Goal: Information Seeking & Learning: Check status

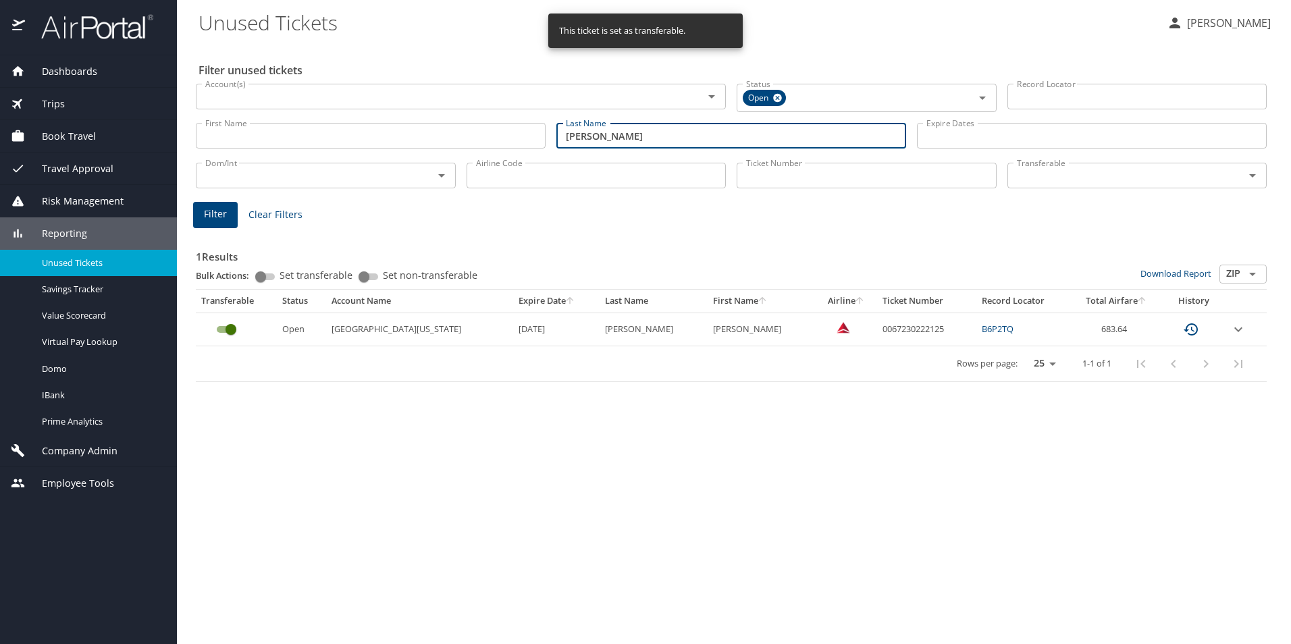
drag, startPoint x: 644, startPoint y: 138, endPoint x: 499, endPoint y: 131, distance: 144.6
click at [499, 131] on div "First Name First Name Last Name [PERSON_NAME] Last Name Expire Dates Expire Dat…" at bounding box center [730, 136] width 1081 height 48
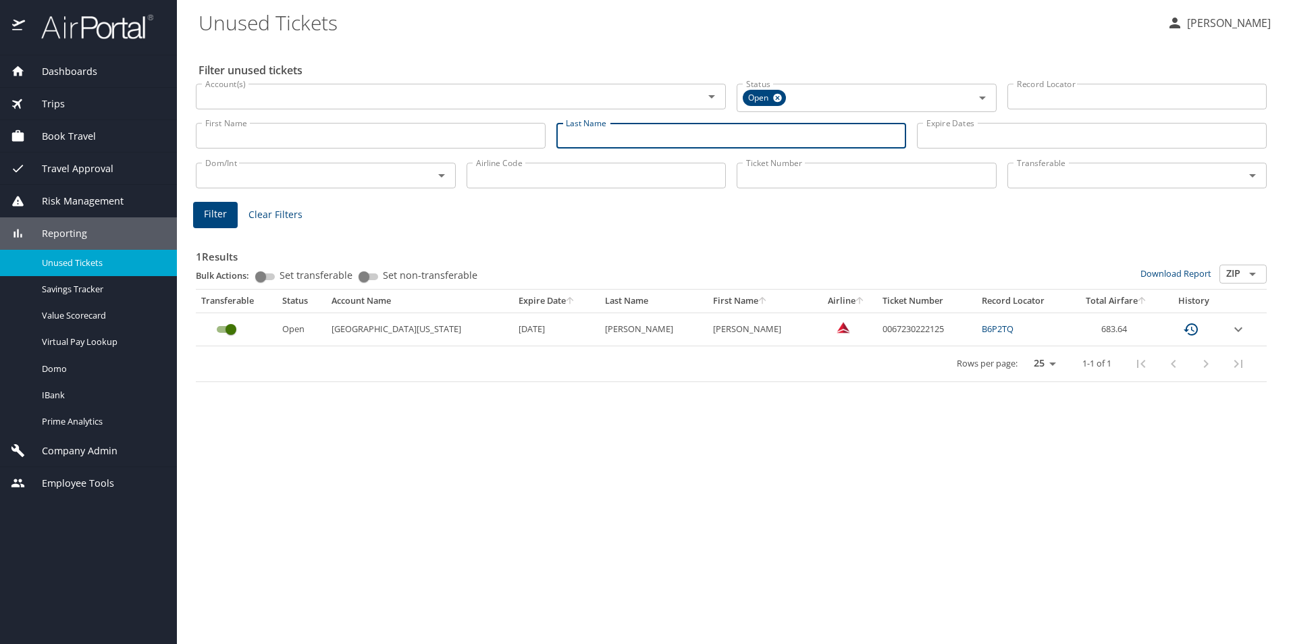
click at [1015, 134] on input "Expire Dates" at bounding box center [1092, 136] width 350 height 26
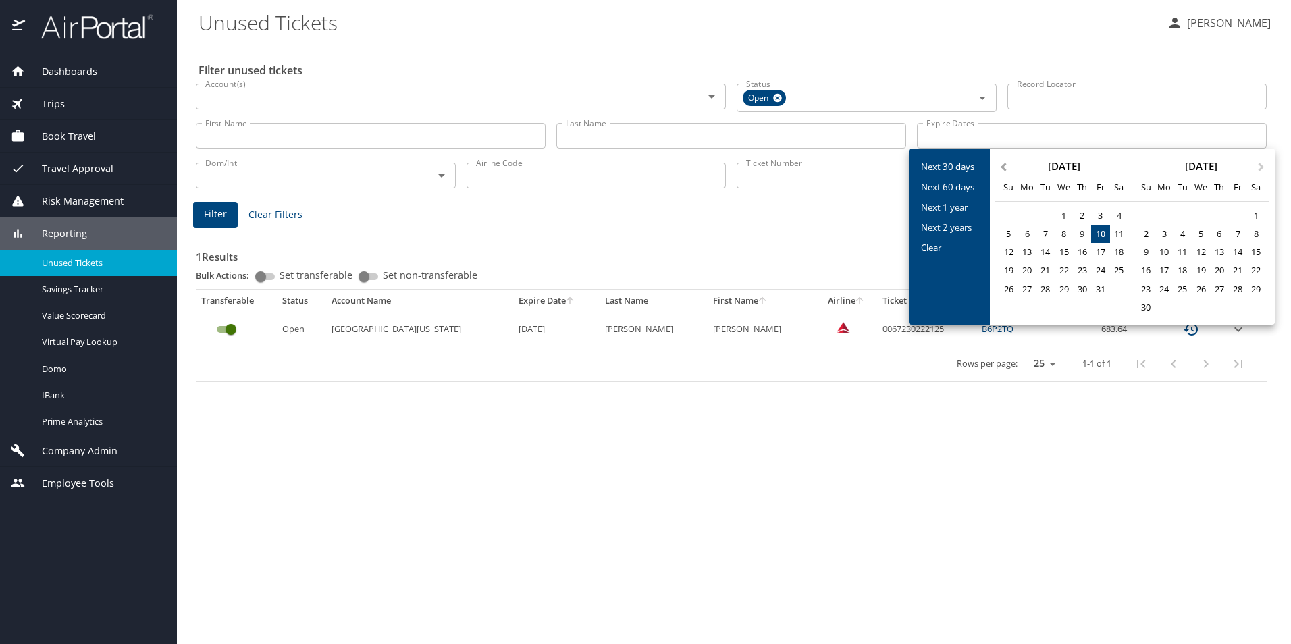
click at [1003, 165] on span "Previous Month" at bounding box center [1003, 168] width 0 height 16
click at [1261, 167] on span "Next Month" at bounding box center [1261, 168] width 0 height 16
click at [1216, 213] on div "1" at bounding box center [1219, 216] width 18 height 18
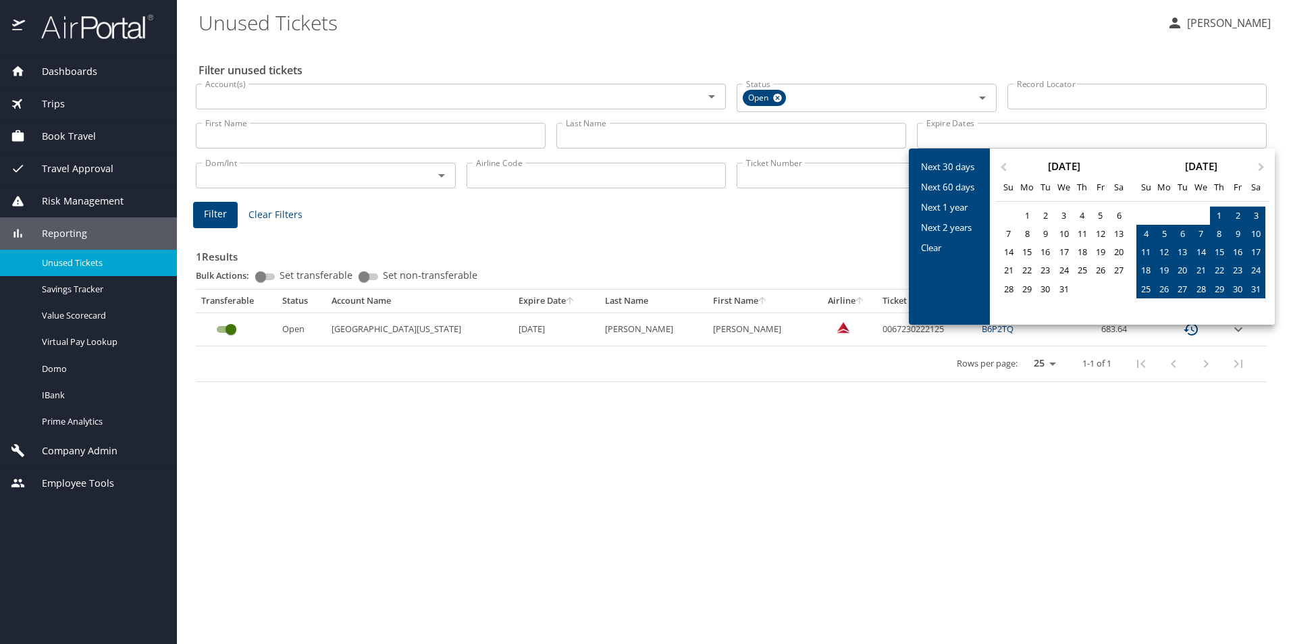
click at [1264, 289] on div "31" at bounding box center [1256, 289] width 18 height 18
type input "[DATE] 🠦 [DATE]"
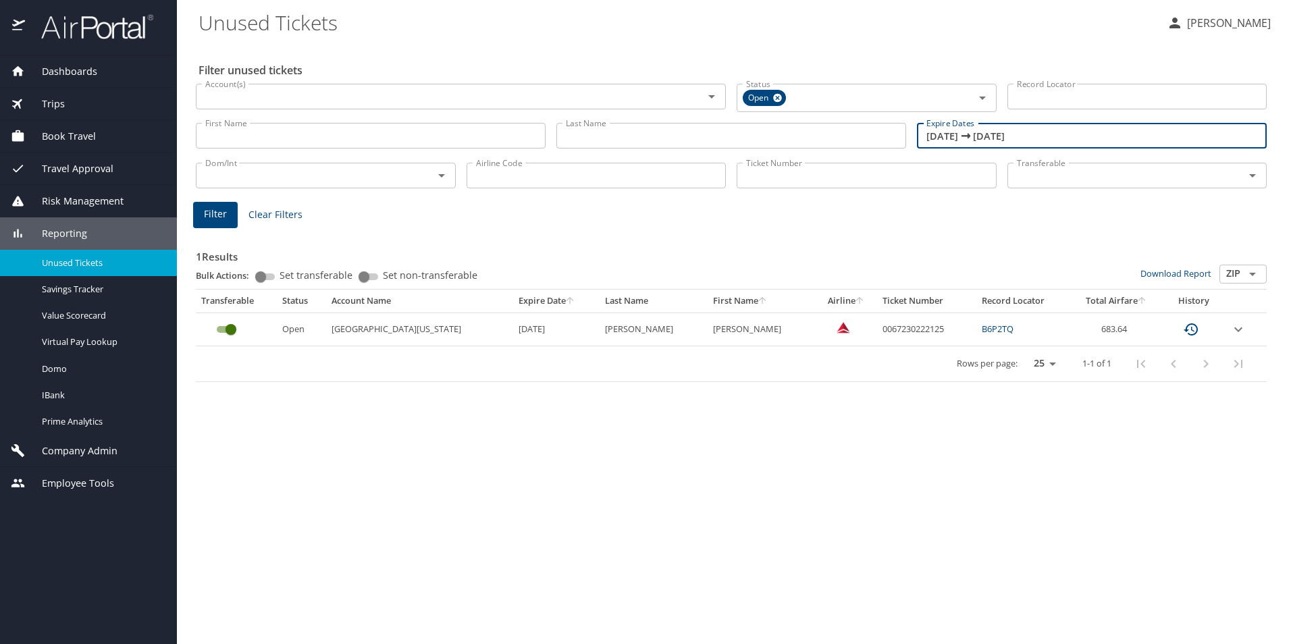
click at [217, 217] on span "Filter" at bounding box center [215, 214] width 23 height 17
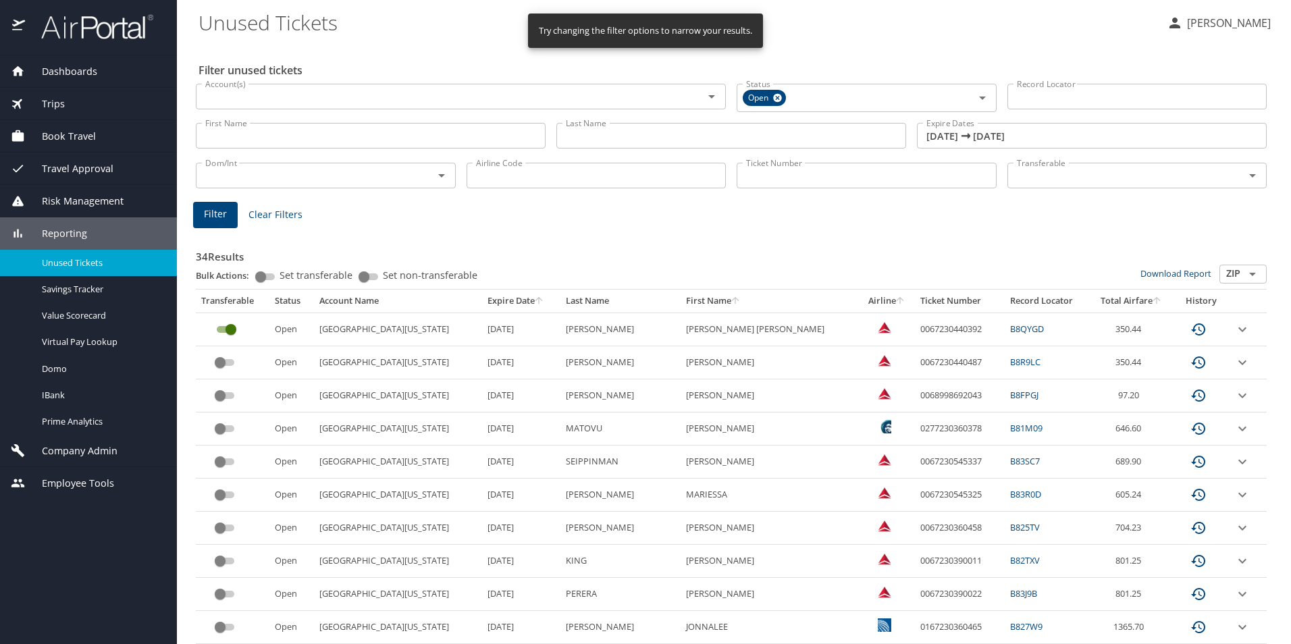
click at [502, 306] on th "Expire Date" at bounding box center [521, 301] width 78 height 23
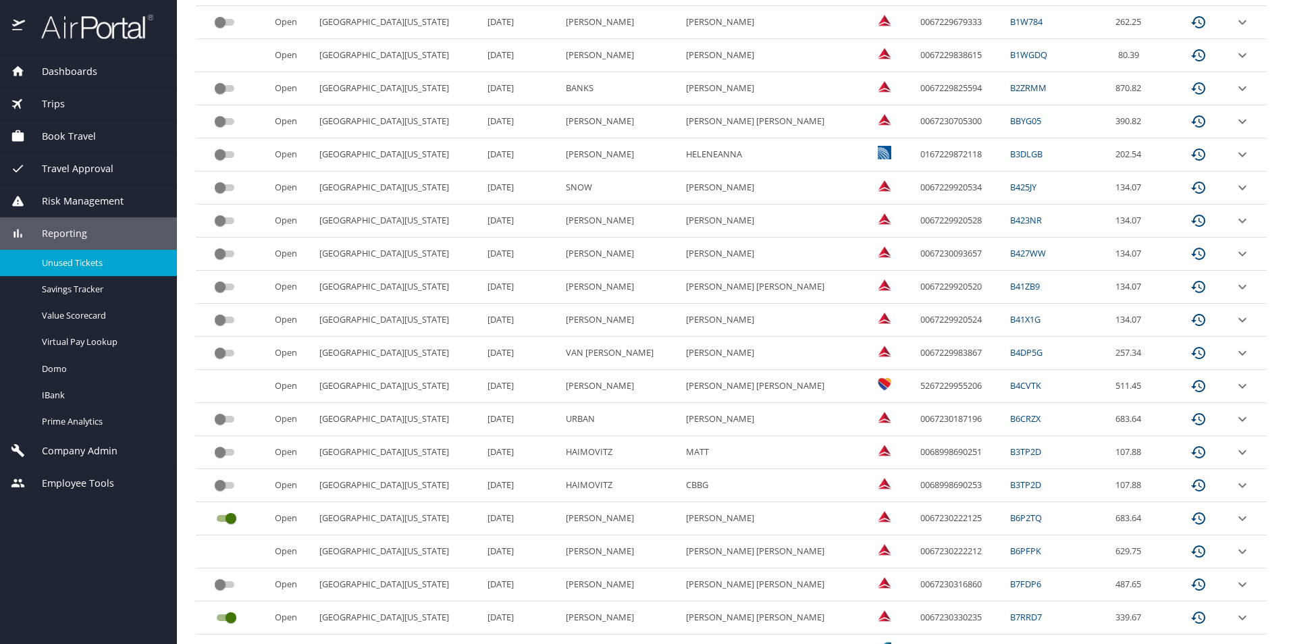
scroll to position [537, 0]
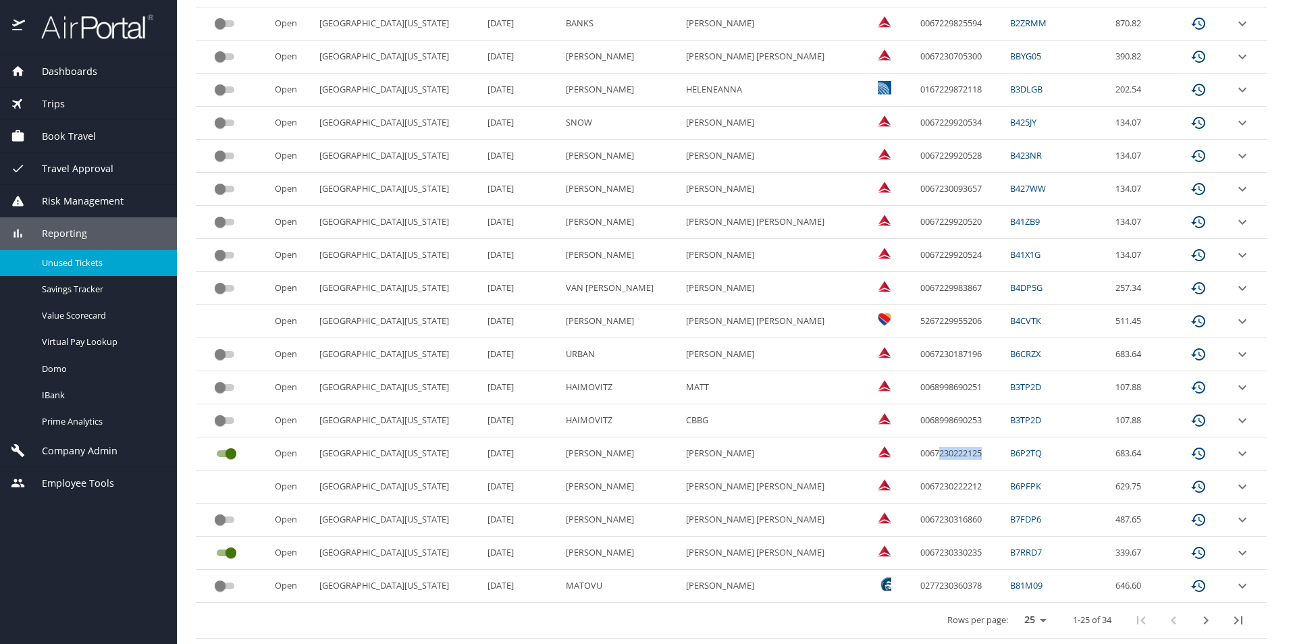
drag, startPoint x: 934, startPoint y: 444, endPoint x: 872, endPoint y: 449, distance: 62.3
click at [915, 447] on td "0067230222125" at bounding box center [960, 453] width 90 height 33
click at [719, 477] on JO "[PERSON_NAME] [PERSON_NAME]" at bounding box center [769, 486] width 179 height 33
click at [915, 521] on td "0067230316860" at bounding box center [960, 520] width 90 height 33
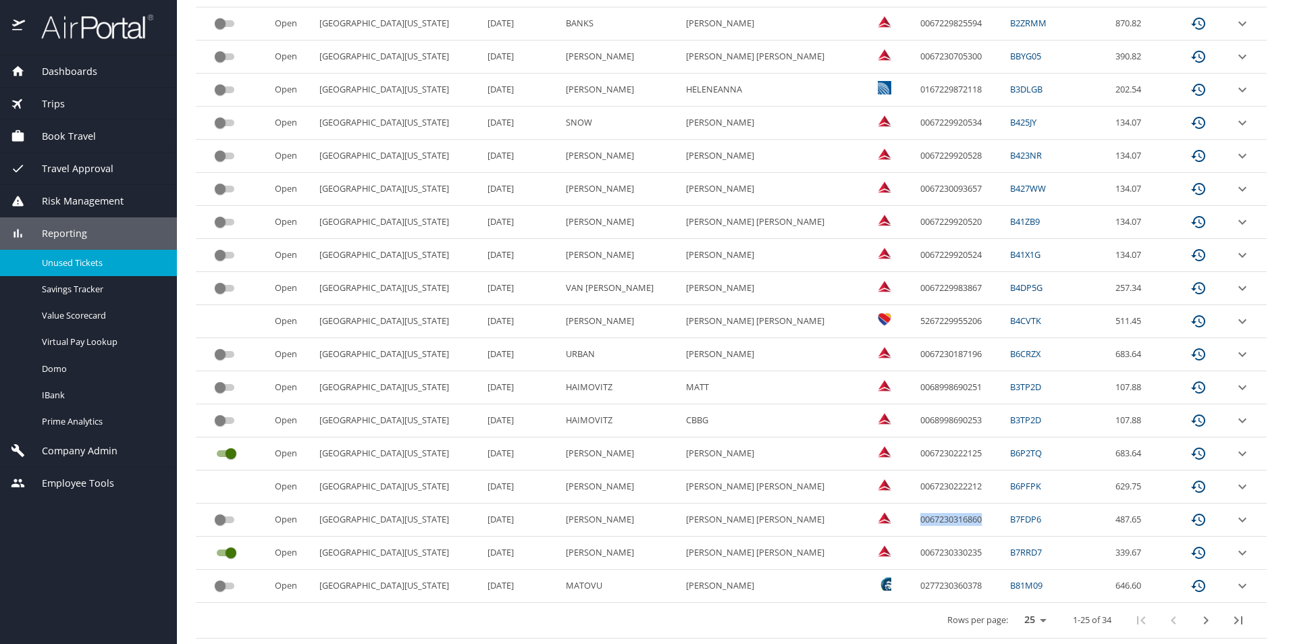
copy td "0067230316860"
click at [1197, 624] on icon "next page" at bounding box center [1205, 620] width 16 height 16
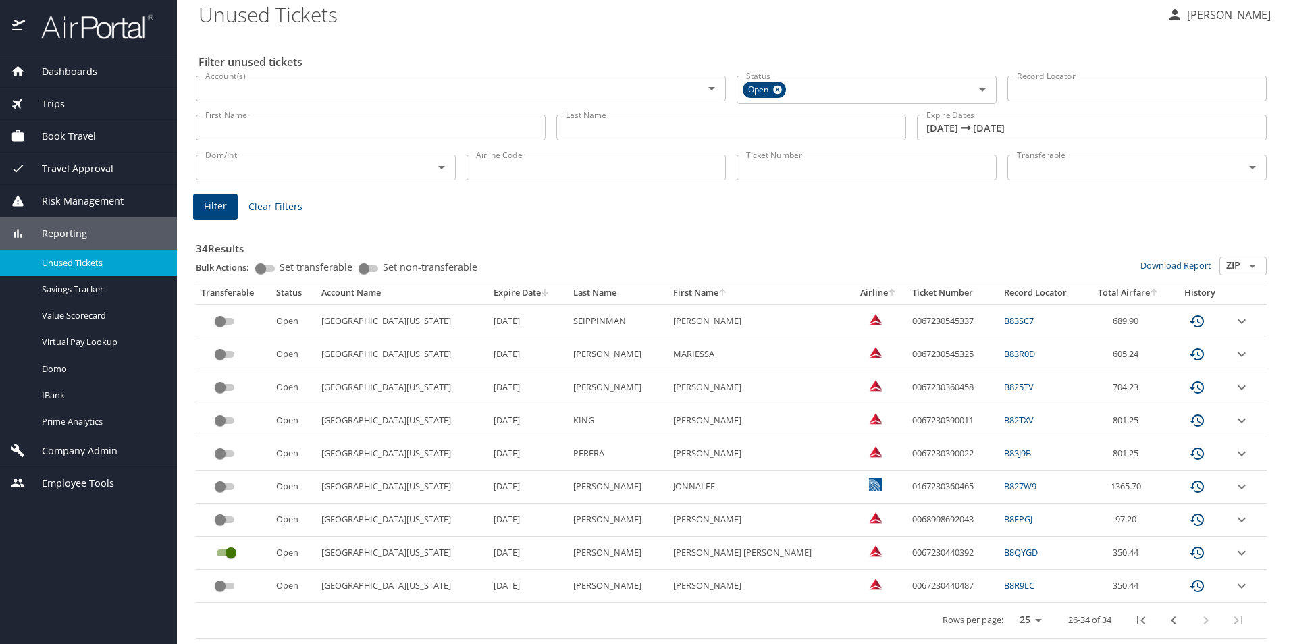
scroll to position [8, 0]
click at [1165, 621] on icon "previous page" at bounding box center [1173, 620] width 16 height 16
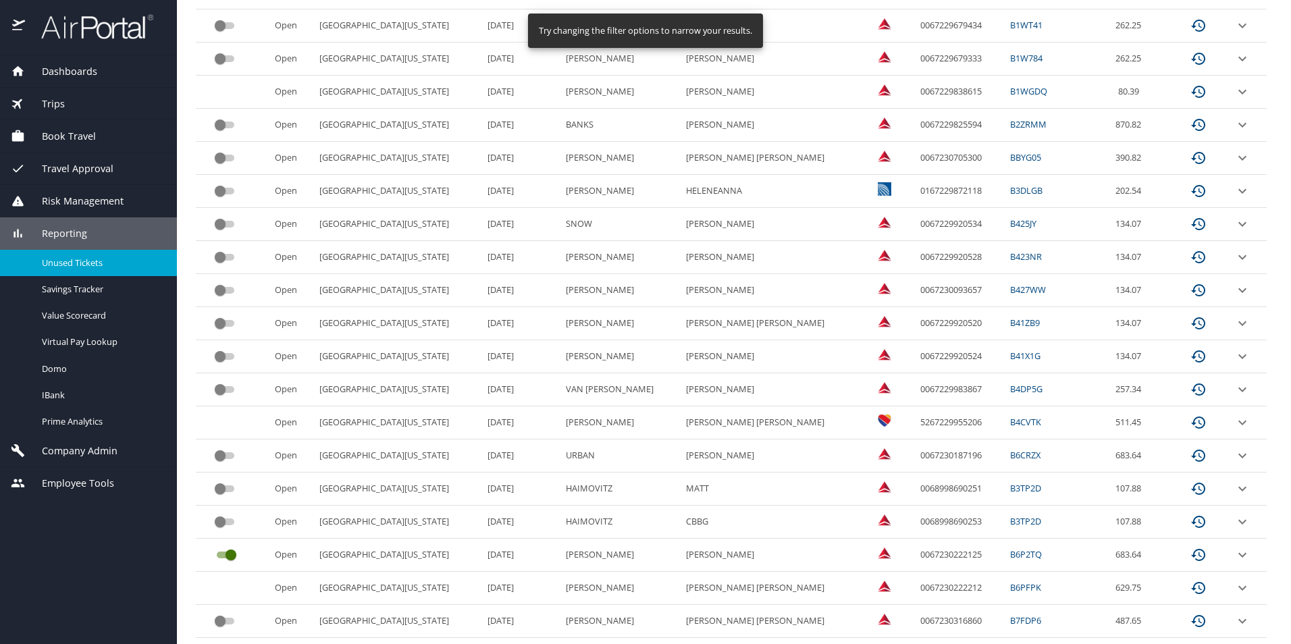
scroll to position [537, 0]
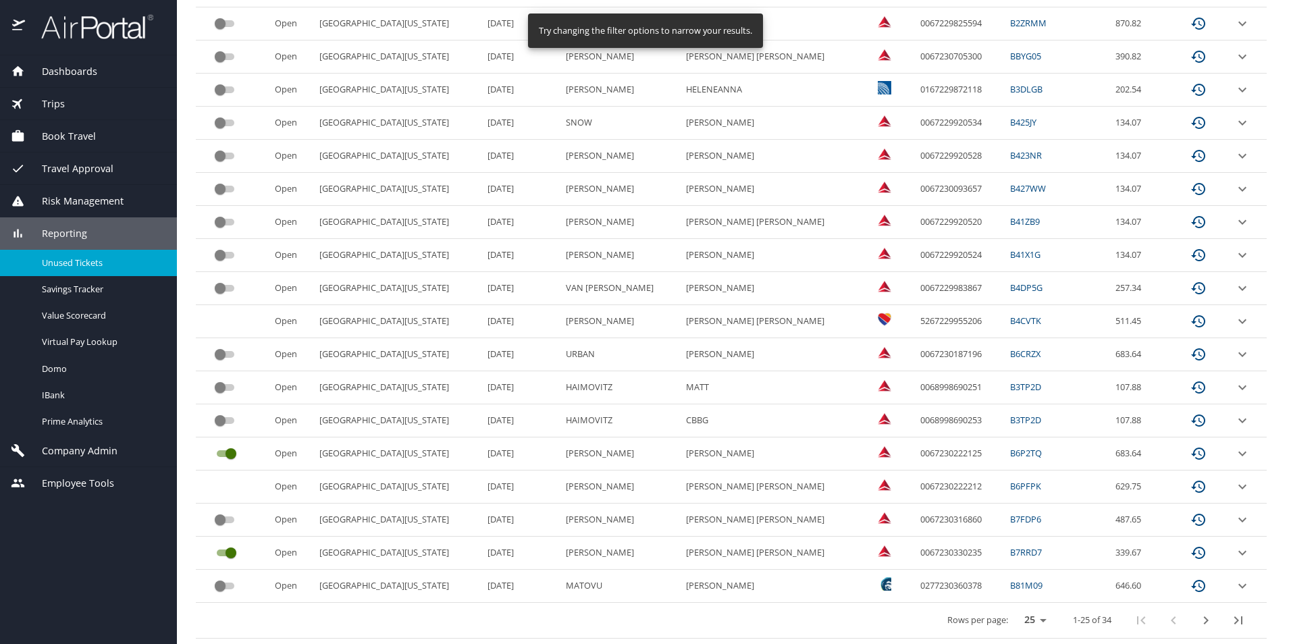
click at [1198, 624] on icon "next page" at bounding box center [1205, 620] width 16 height 16
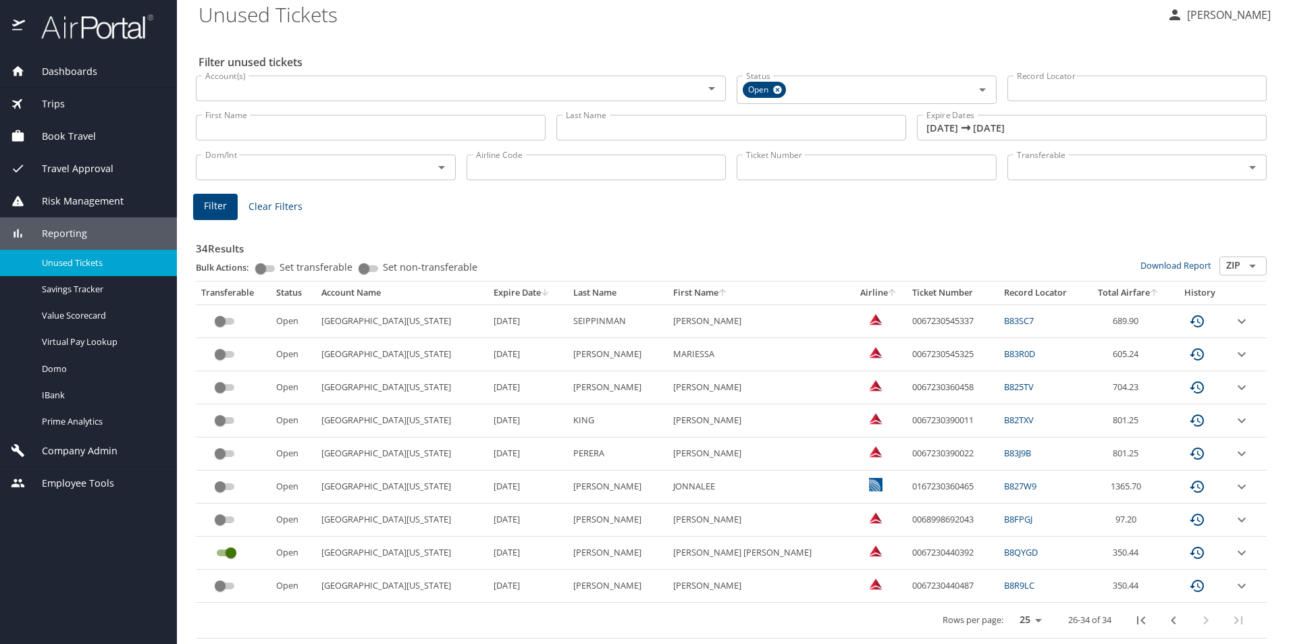
scroll to position [8, 0]
click at [907, 487] on td "0167230360465" at bounding box center [953, 486] width 92 height 33
copy td "0167230360465"
click at [907, 385] on td "0067230360458" at bounding box center [953, 387] width 92 height 33
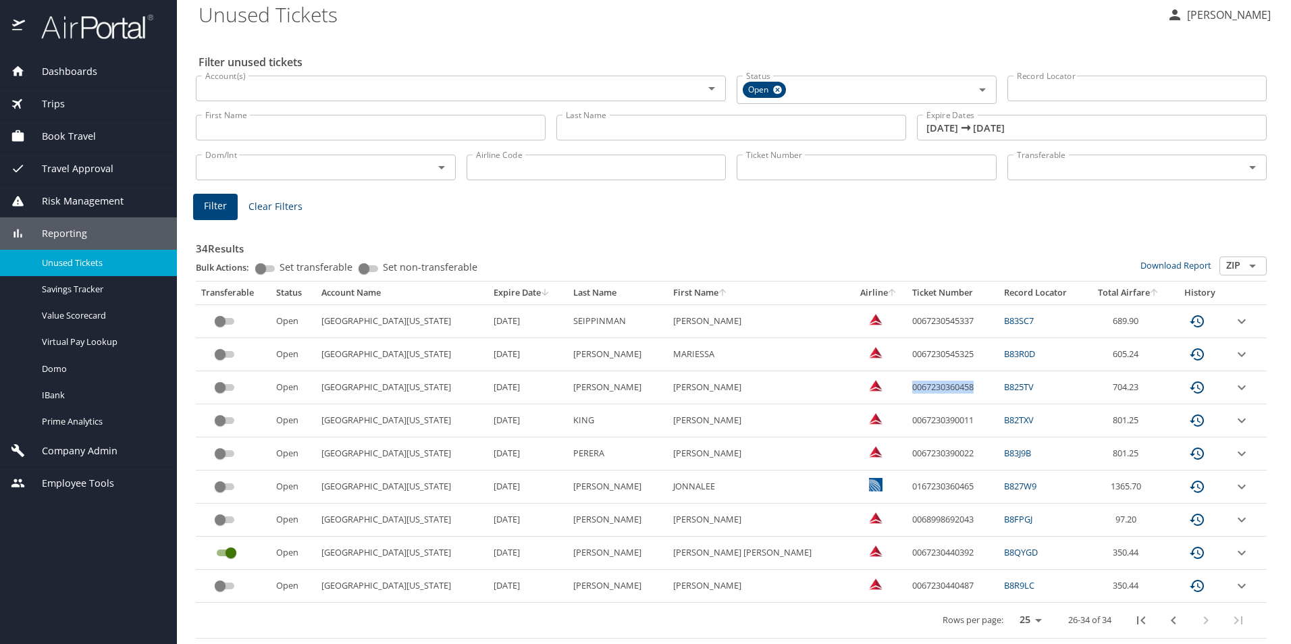
click at [907, 385] on td "0067230360458" at bounding box center [953, 387] width 92 height 33
copy td "0067230360458"
click at [907, 422] on td "0067230390011" at bounding box center [953, 420] width 92 height 33
copy td "0067230390011"
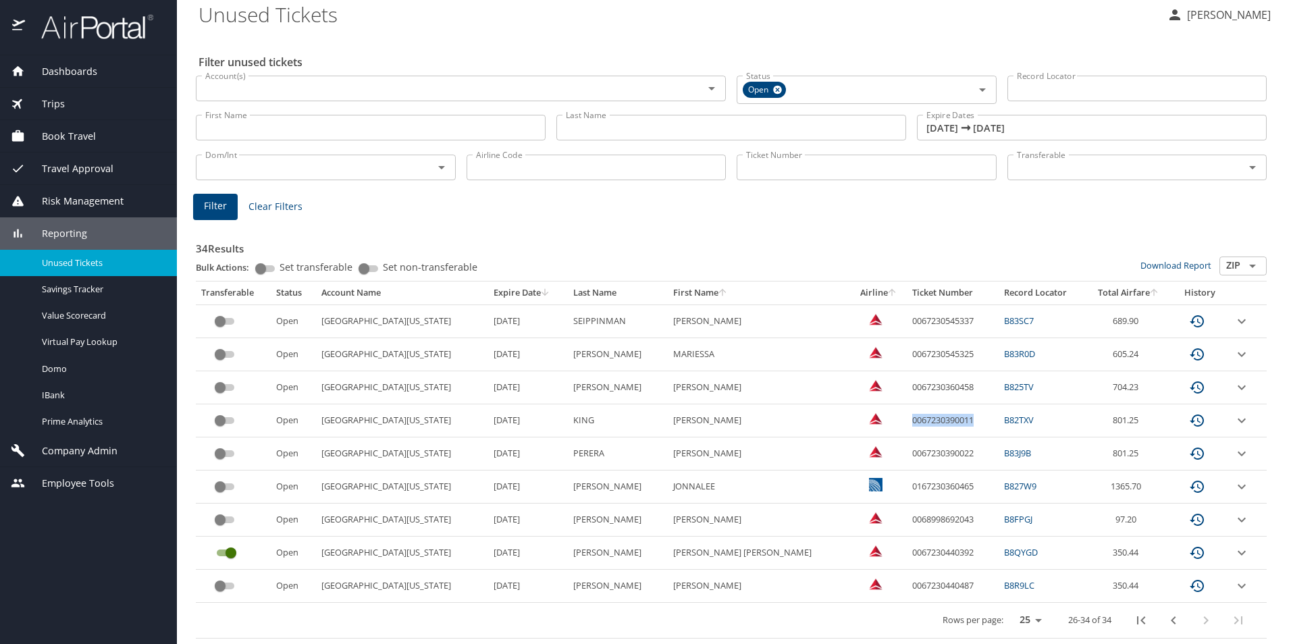
click at [1165, 622] on icon "previous page" at bounding box center [1173, 620] width 16 height 16
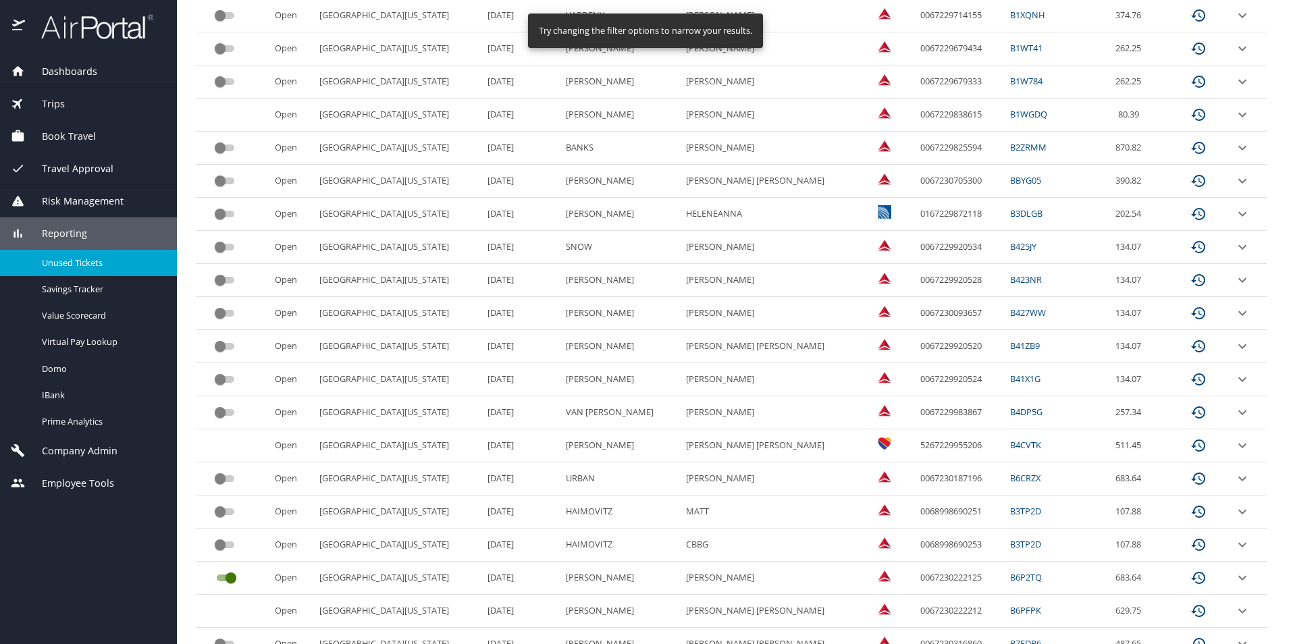
scroll to position [537, 0]
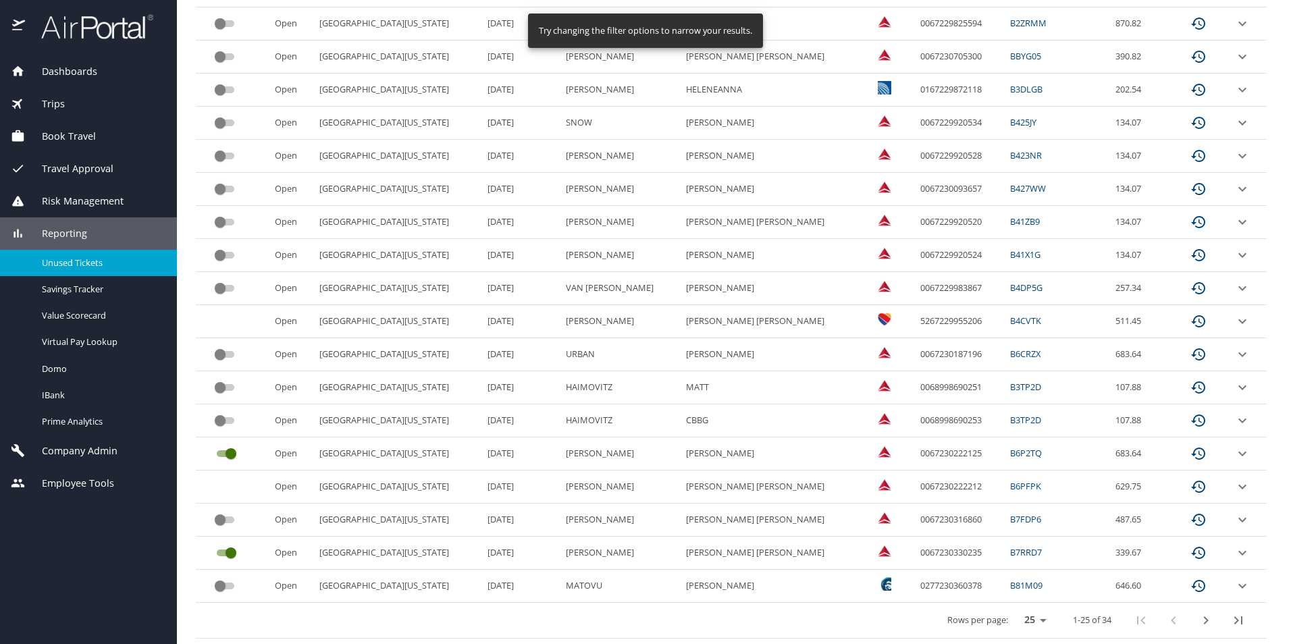
click at [915, 585] on td "0277230360378" at bounding box center [960, 586] width 90 height 33
copy td "0277230360378"
click at [1204, 623] on icon "next page" at bounding box center [1206, 620] width 5 height 8
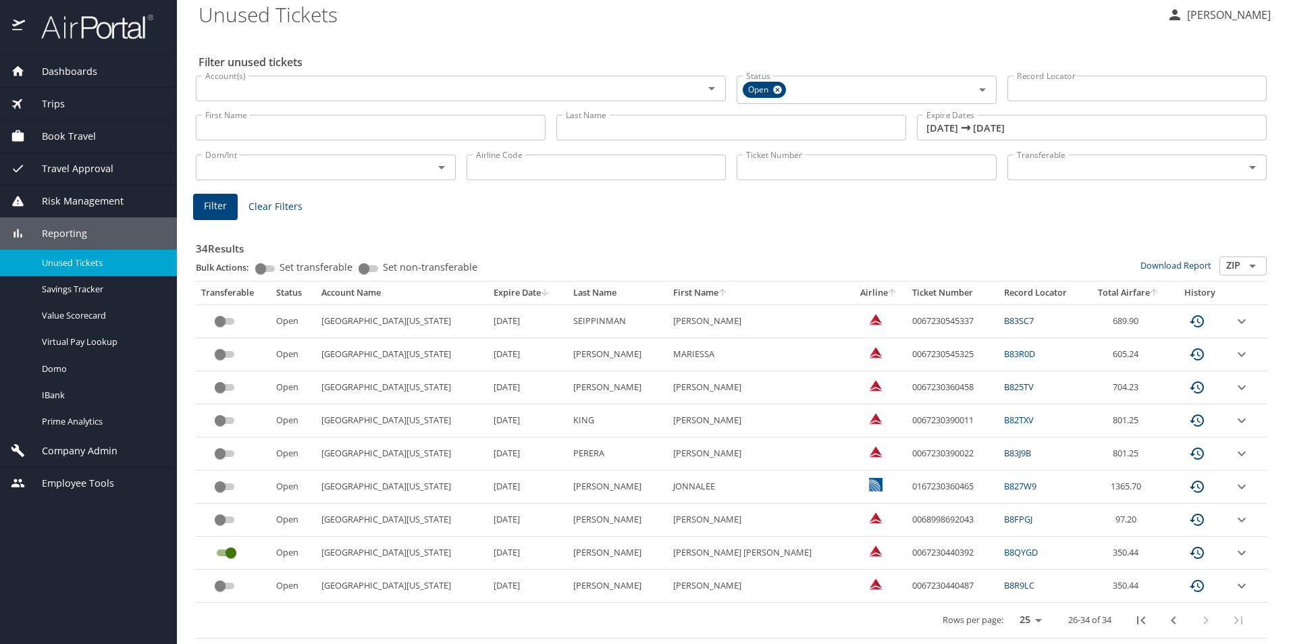
click at [907, 449] on td "0067230390022" at bounding box center [953, 453] width 92 height 33
copy td "0067230390022"
click at [907, 320] on td "0067230545337" at bounding box center [953, 320] width 92 height 33
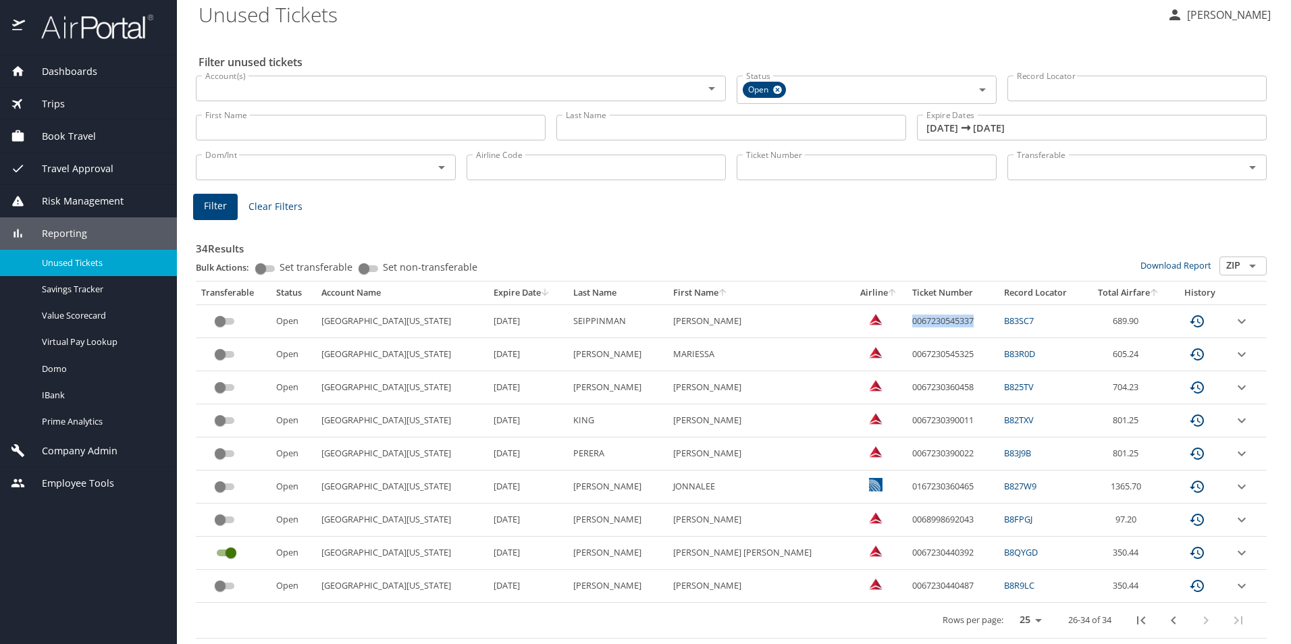
copy td "0067230545337"
click at [907, 352] on td "0067230545325" at bounding box center [953, 354] width 92 height 33
copy td "0067230545325"
click at [907, 520] on td "0068998692043" at bounding box center [953, 520] width 92 height 33
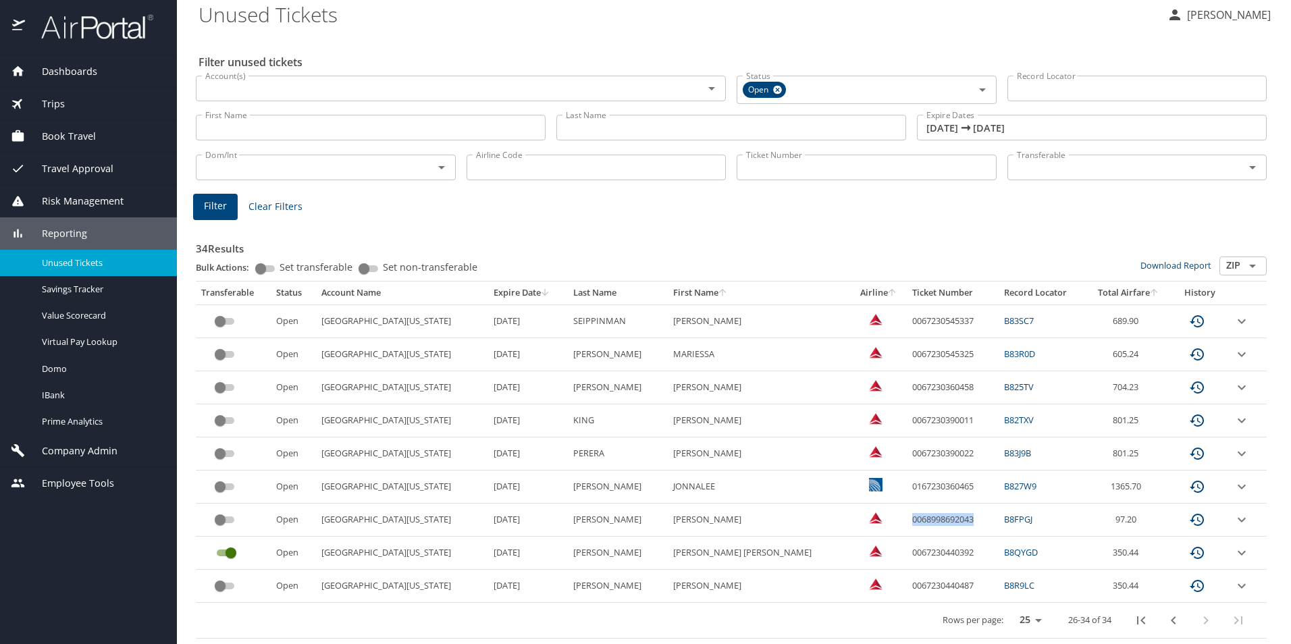
click at [907, 520] on td "0068998692043" at bounding box center [953, 520] width 92 height 33
copy td "0068998692043"
click at [907, 583] on td "0067230440487" at bounding box center [953, 586] width 92 height 33
copy td "0067230440487"
